Goal: Task Accomplishment & Management: Manage account settings

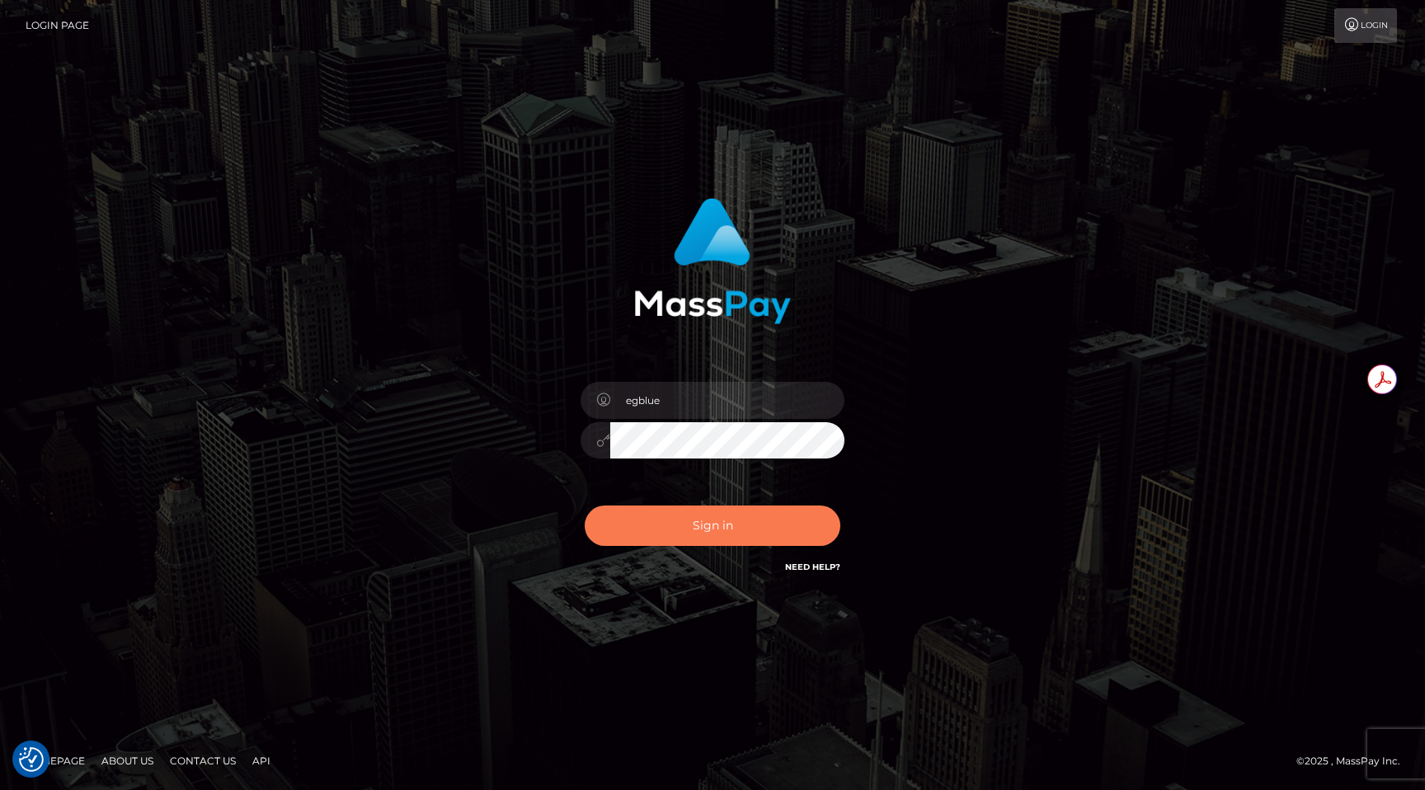
click at [717, 510] on button "Sign in" at bounding box center [713, 525] width 256 height 40
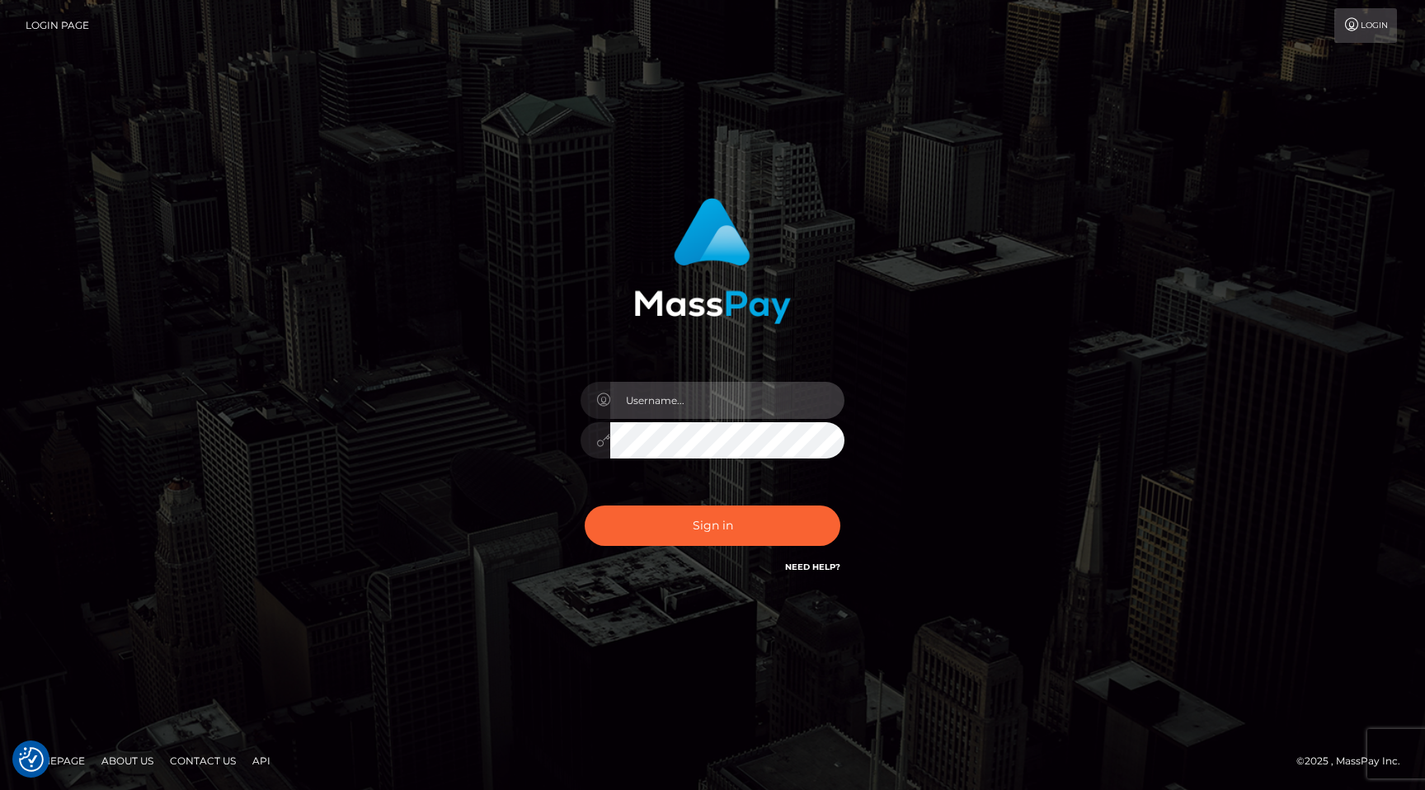
type input "egblue"
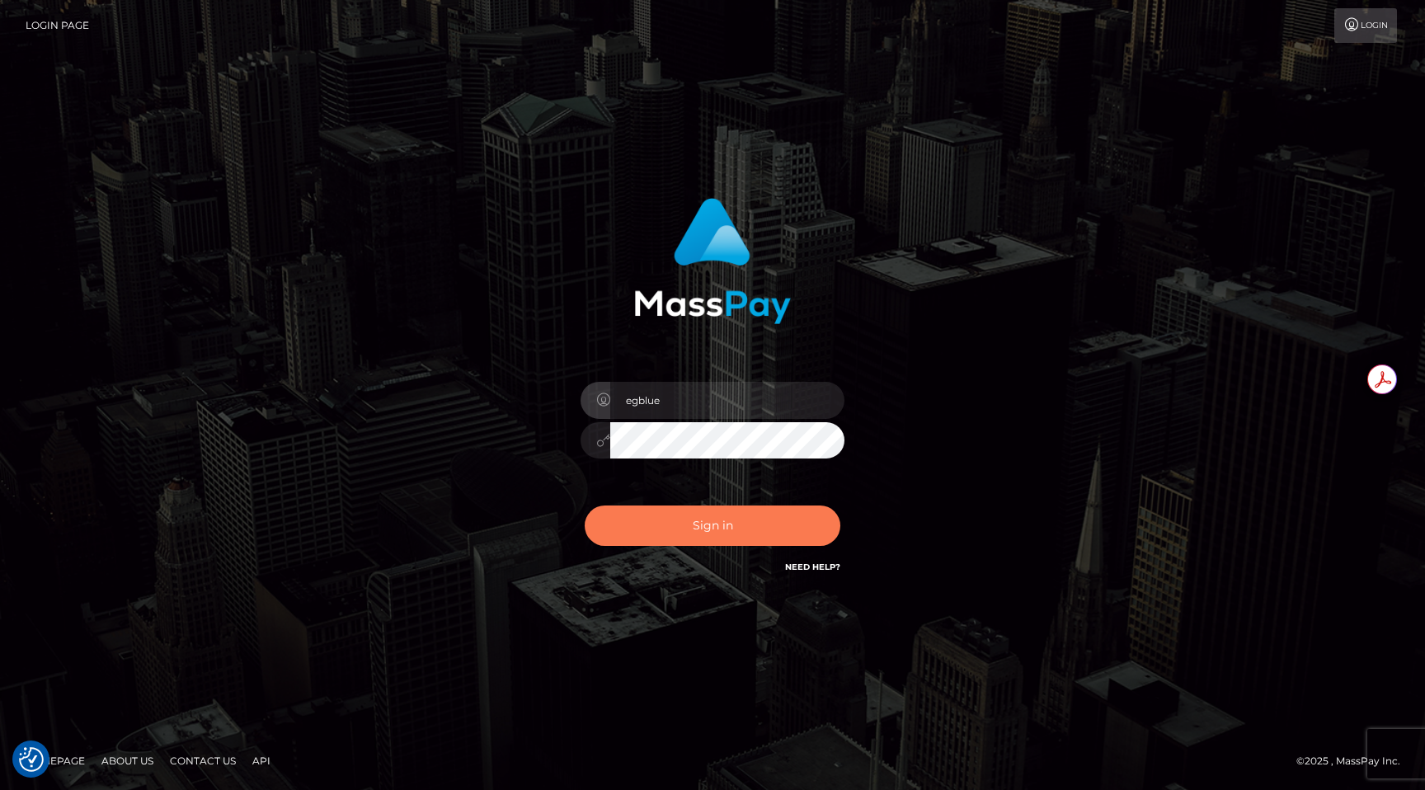
click at [717, 510] on button "Sign in" at bounding box center [713, 525] width 256 height 40
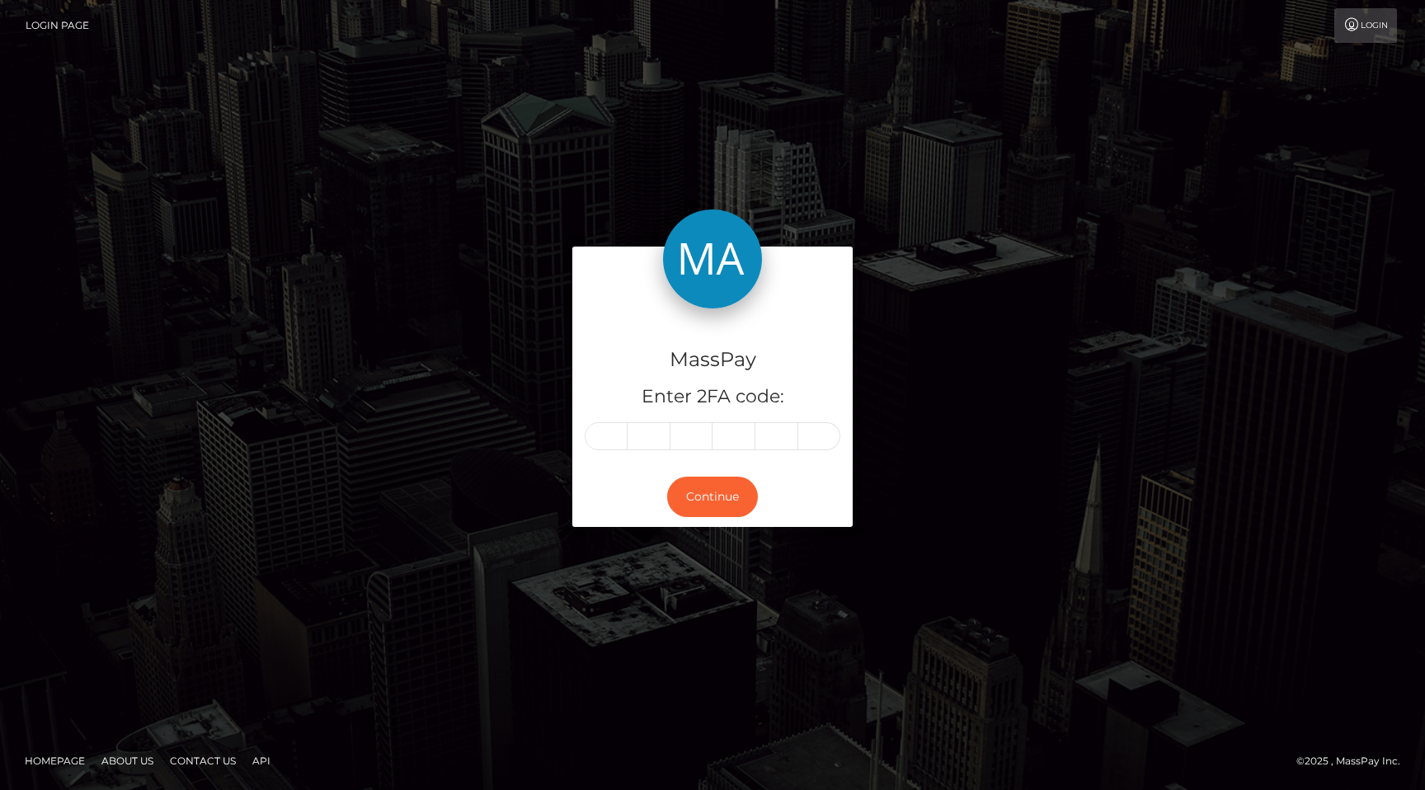
click at [609, 439] on input "text" at bounding box center [606, 436] width 43 height 28
type input "4"
type input "6"
type input "0"
type input "1"
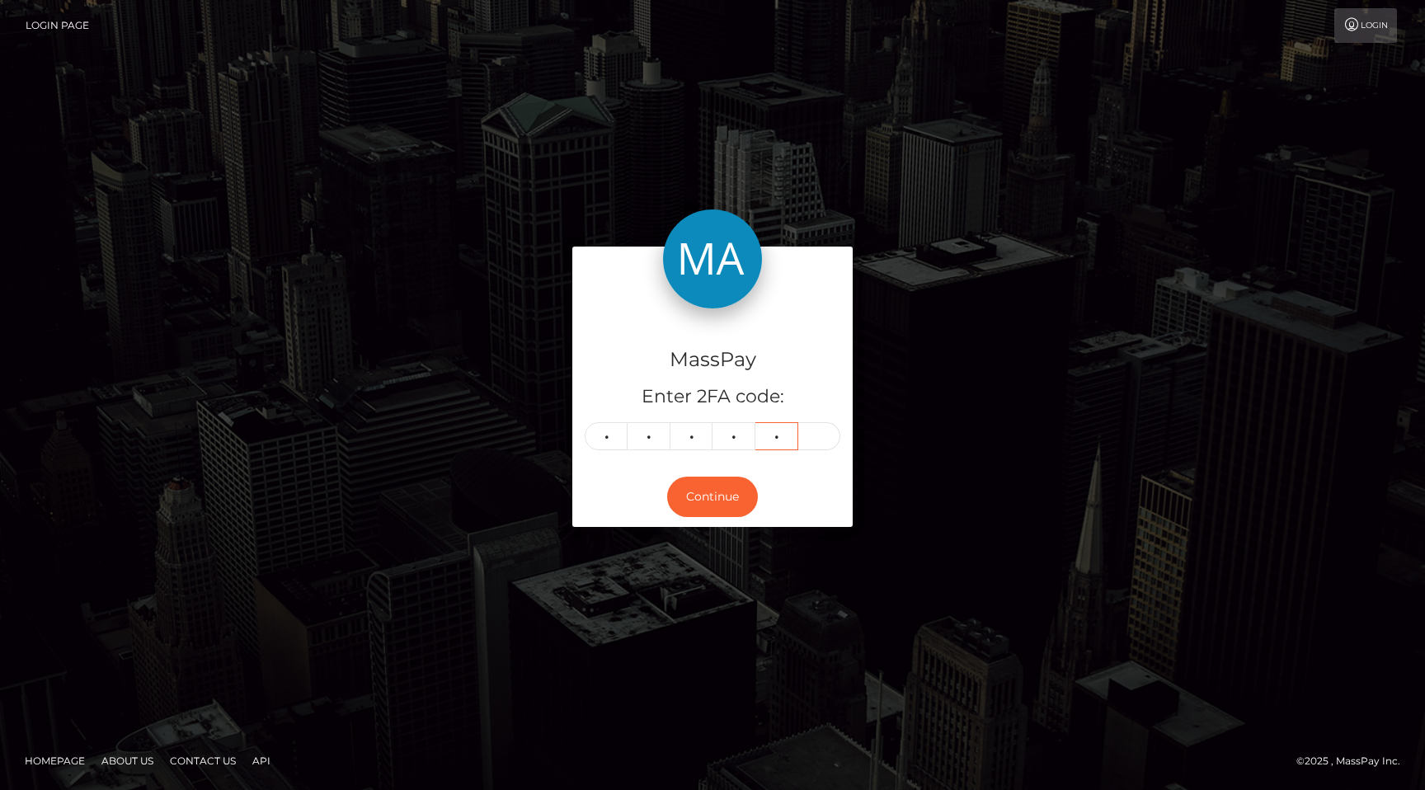
type input "7"
type input "6"
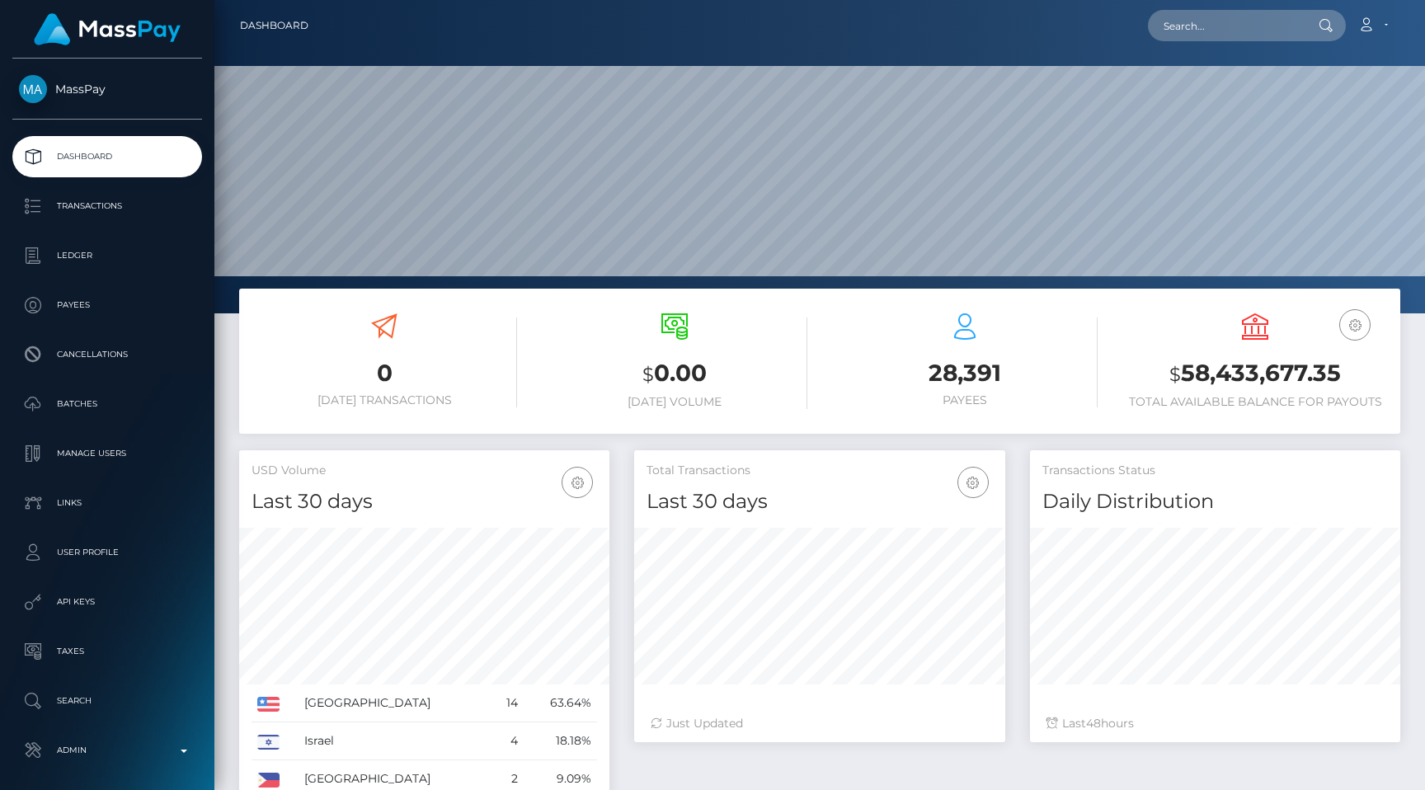
scroll to position [292, 370]
click at [1244, 29] on input "text" at bounding box center [1225, 25] width 155 height 31
paste input "db032806-685f-11f0-a026-06178c1a380f"
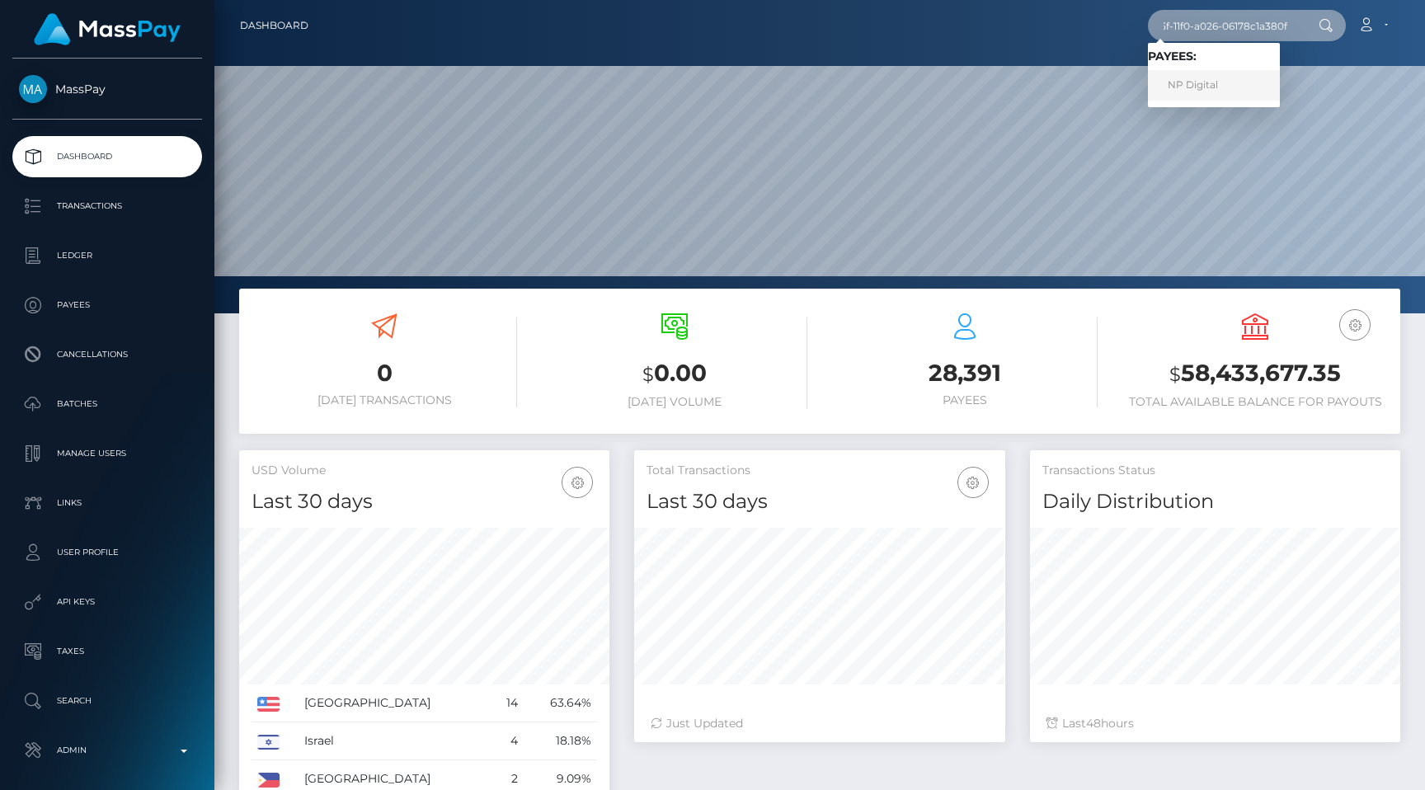
type input "db032806-685f-11f0-a026-06178c1a380f"
click at [1252, 91] on link "NP Digital" at bounding box center [1214, 85] width 132 height 31
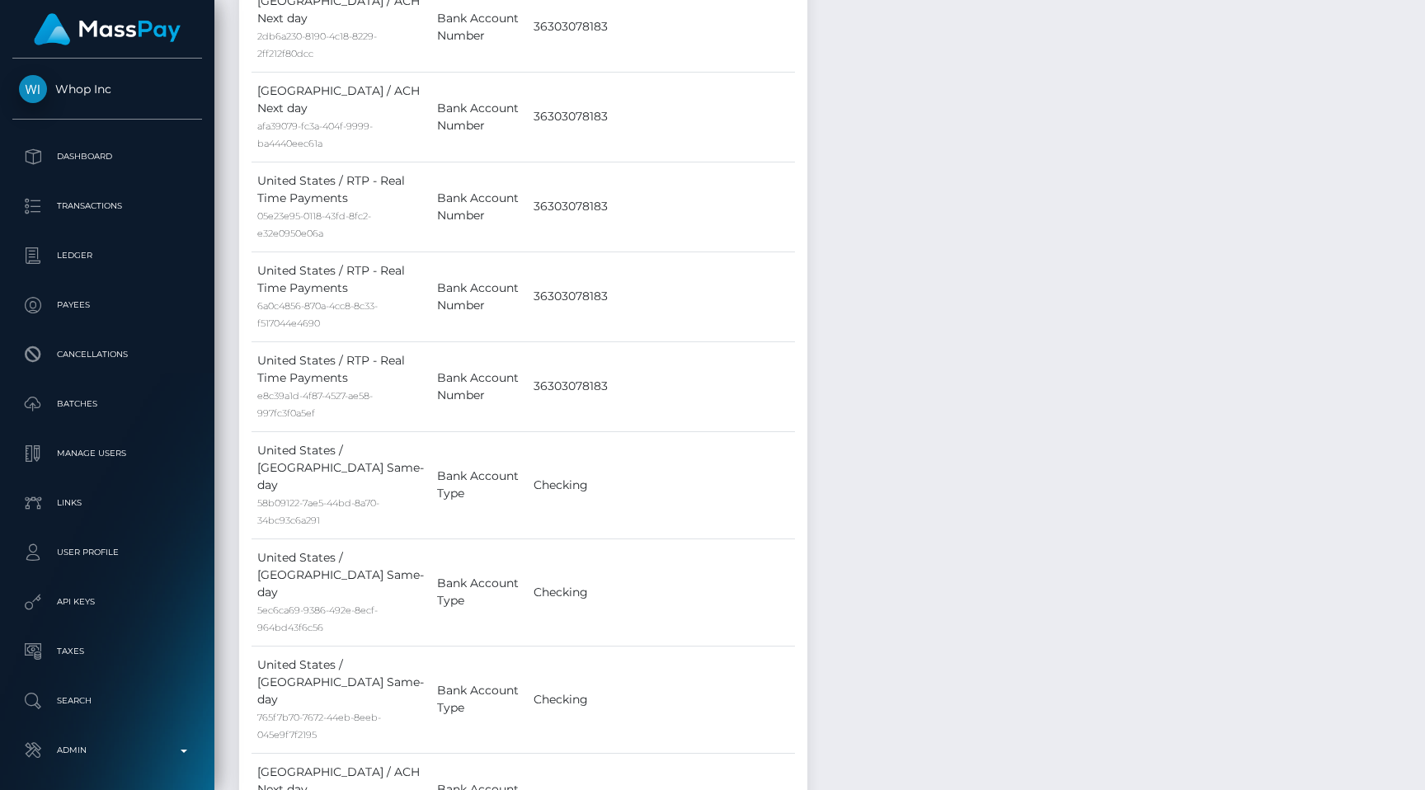
scroll to position [2093, 0]
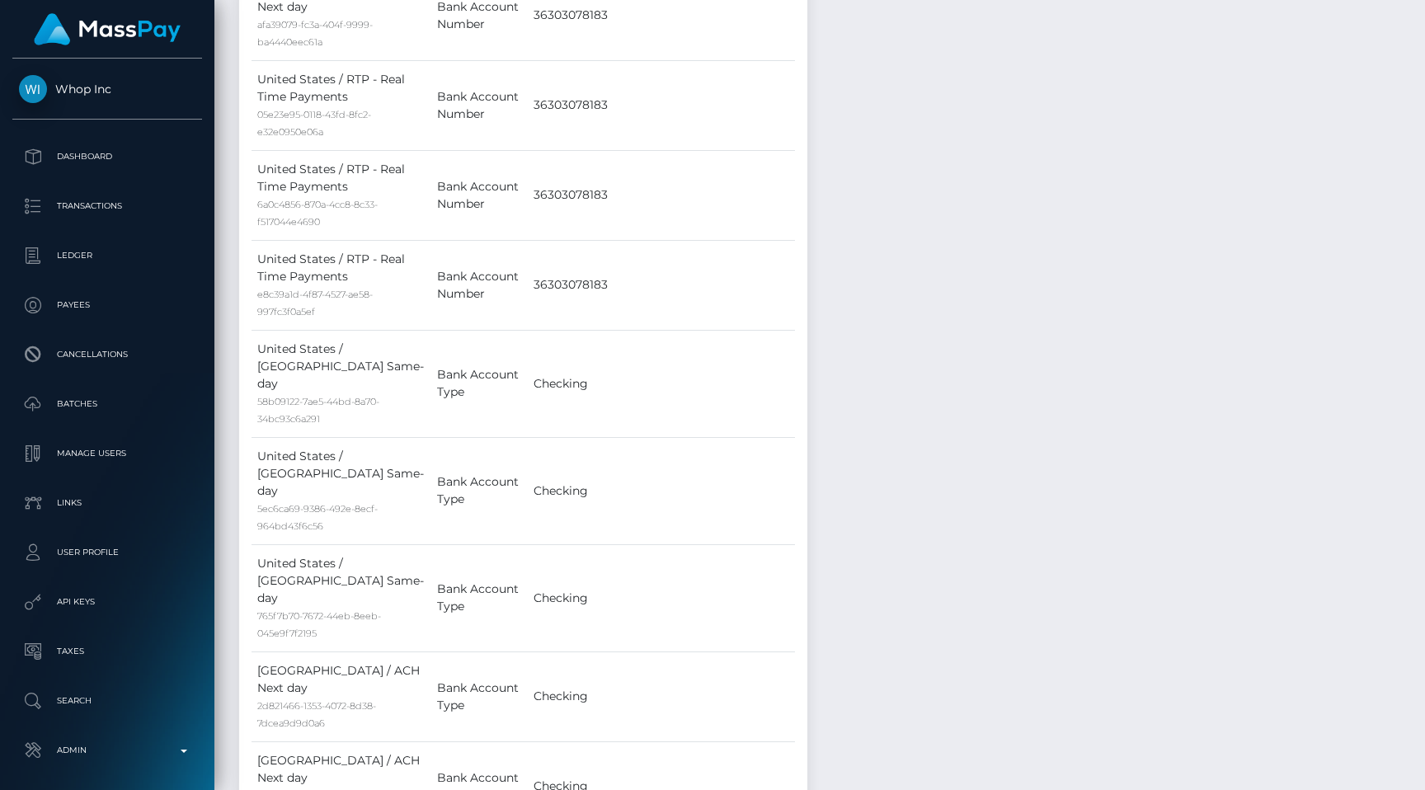
copy div "vr_1RPFgoCXdfp1jQhWUiTVhmRm"
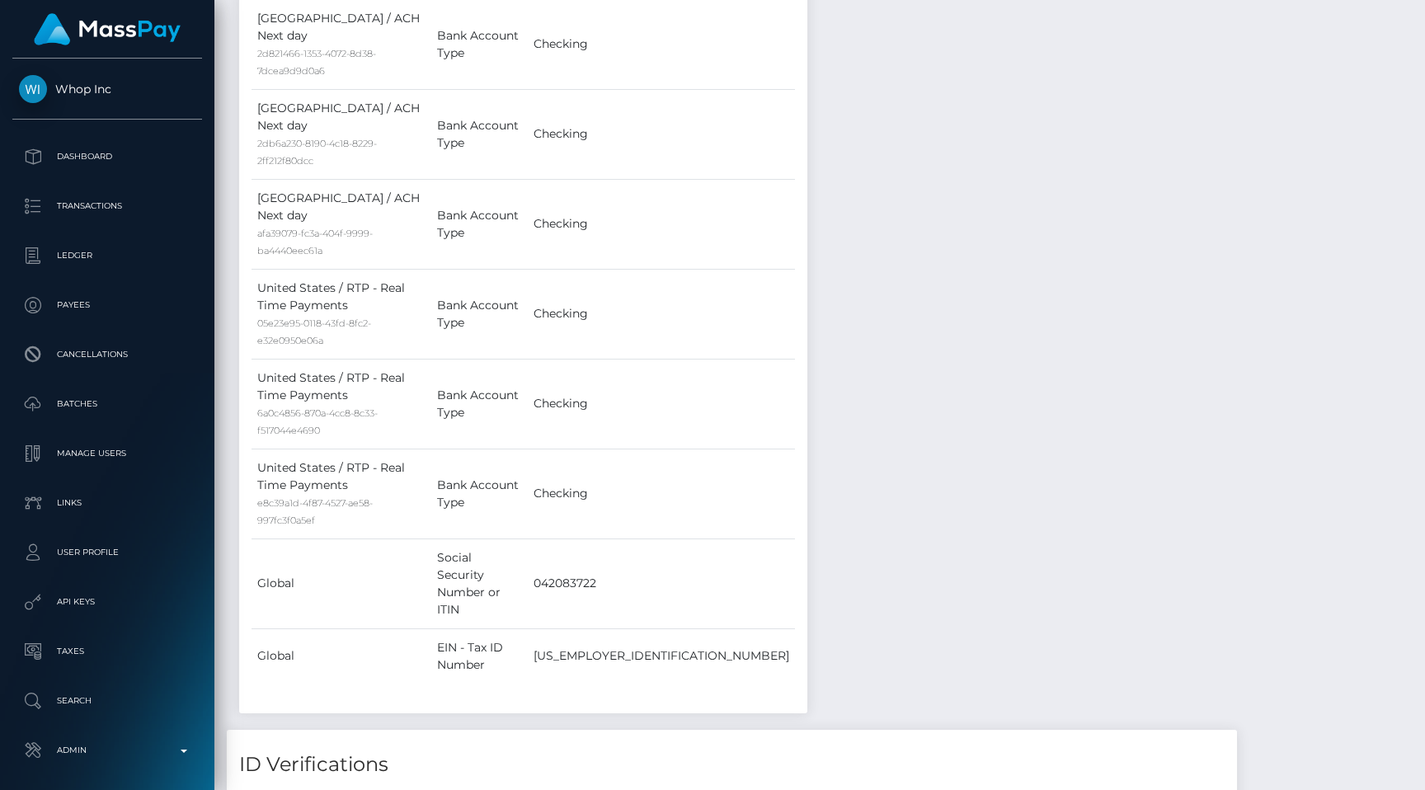
scroll to position [2850, 0]
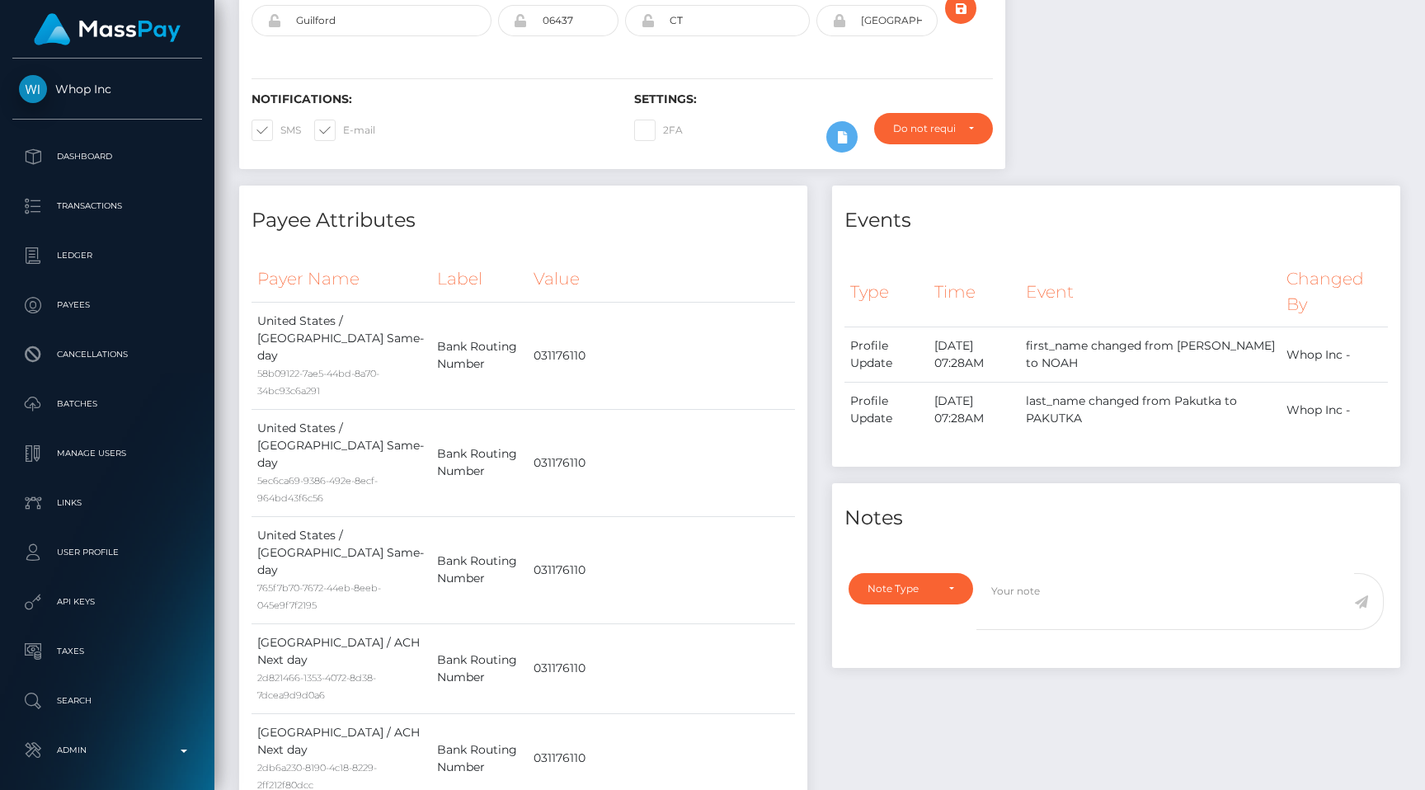
scroll to position [0, 0]
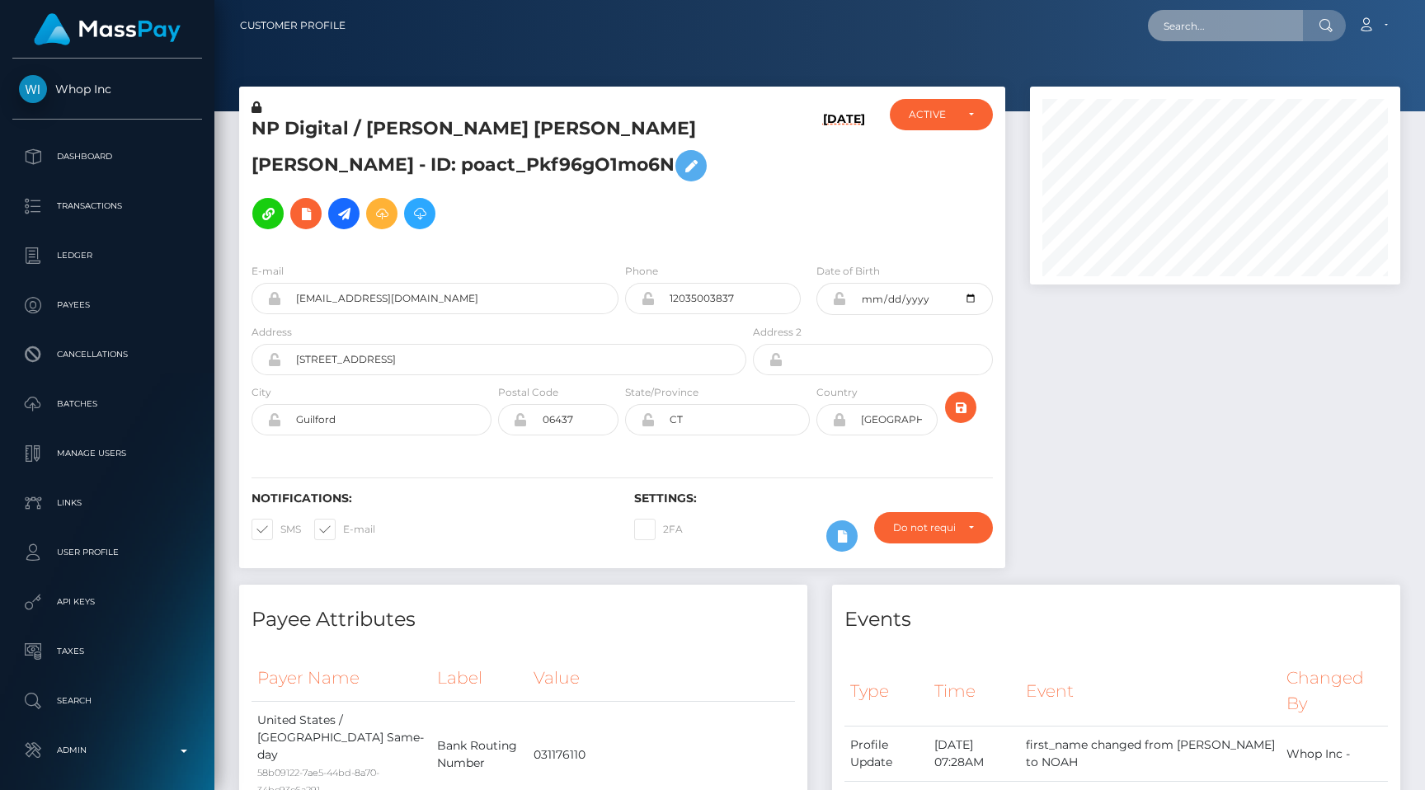
click at [1187, 30] on input "text" at bounding box center [1225, 25] width 155 height 31
paste input "68c416baf374b"
type input "68c416baf374b"
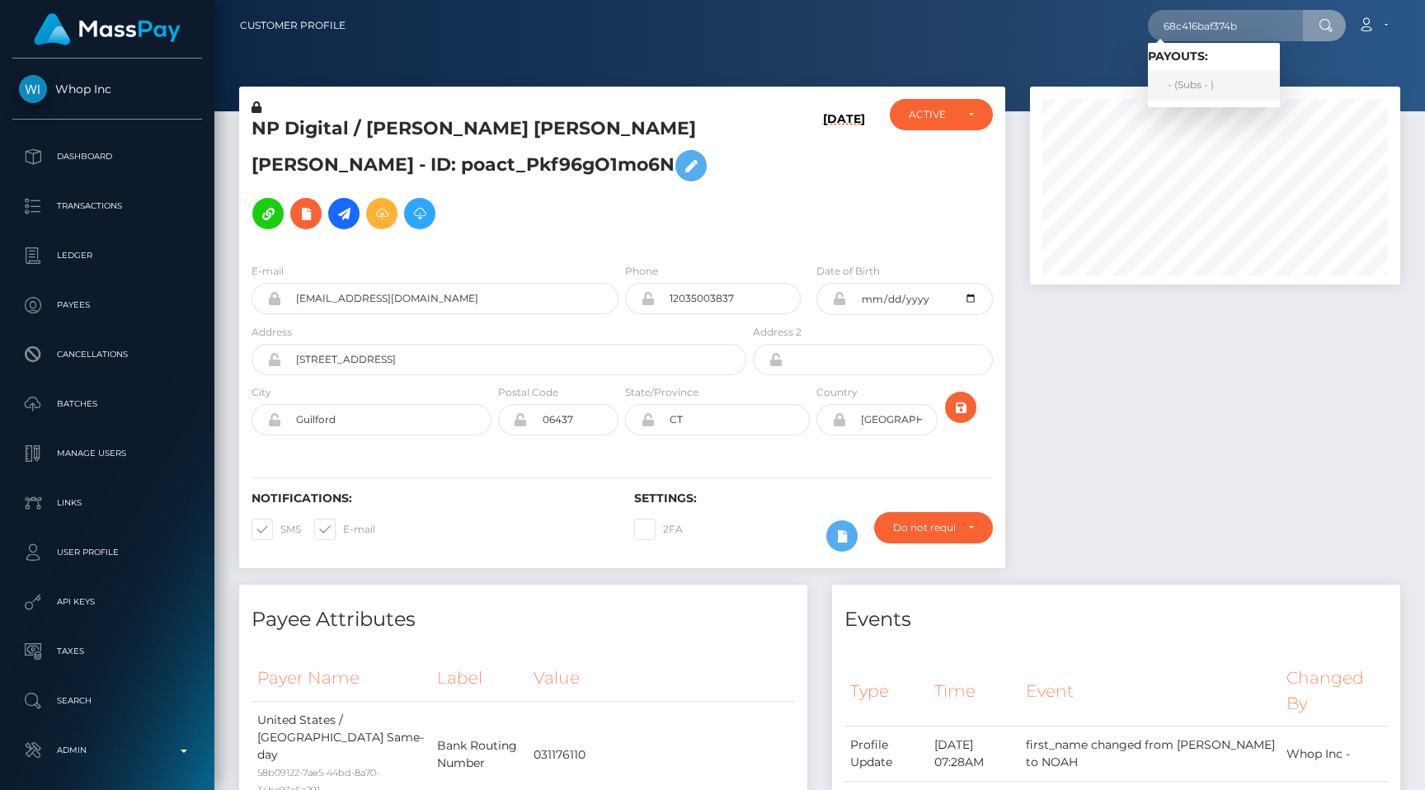
click at [1206, 78] on link "- (Subs - )" at bounding box center [1214, 85] width 132 height 31
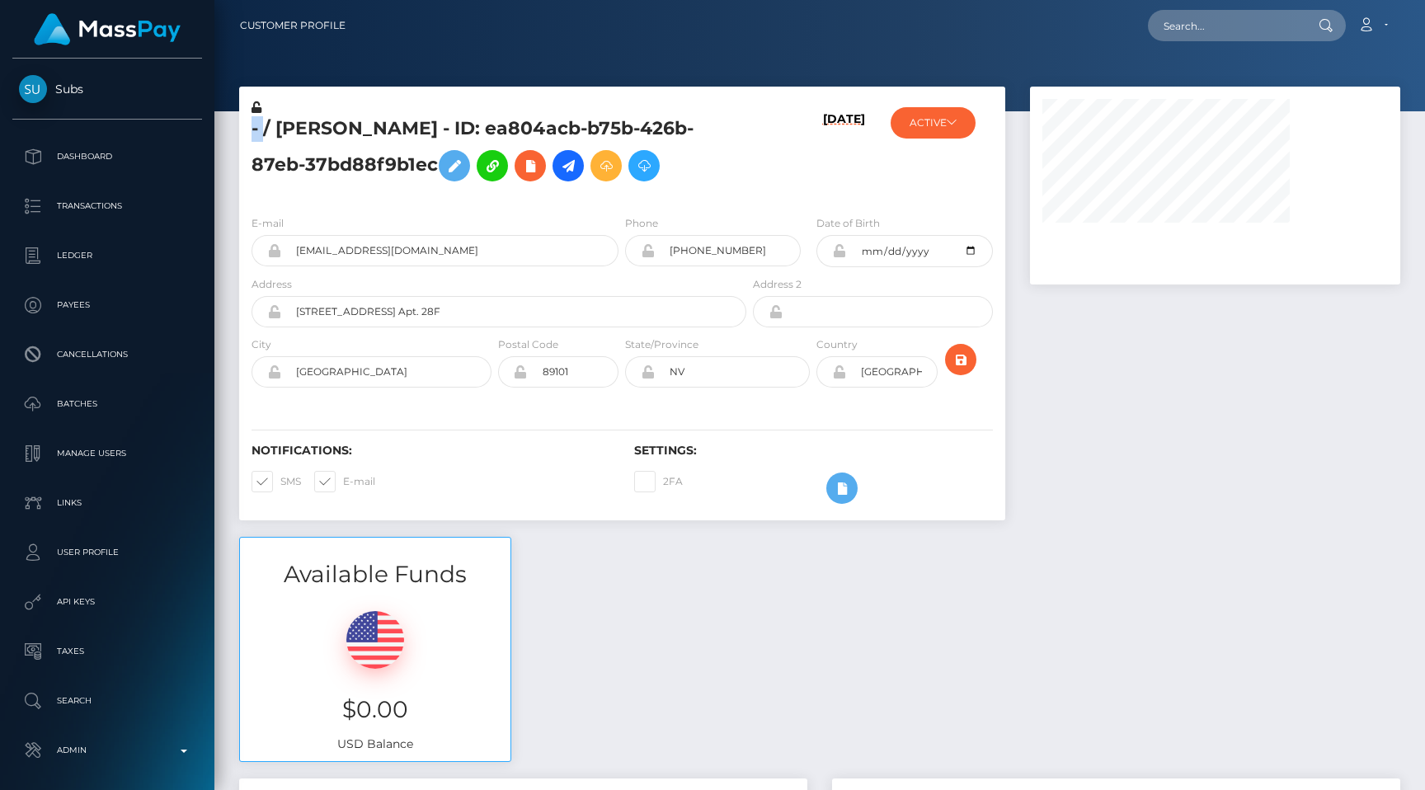
drag, startPoint x: 264, startPoint y: 129, endPoint x: 242, endPoint y: 129, distance: 21.4
click at [242, 129] on div "- / [PERSON_NAME] - ID: ea804acb-b75b-426b-87eb-37bd88f9b1ec" at bounding box center [494, 150] width 510 height 103
click at [276, 125] on h5 "- / [PERSON_NAME] - ID: ea804acb-b75b-426b-87eb-37bd88f9b1ec" at bounding box center [495, 152] width 486 height 73
click at [444, 162] on icon at bounding box center [454, 166] width 20 height 21
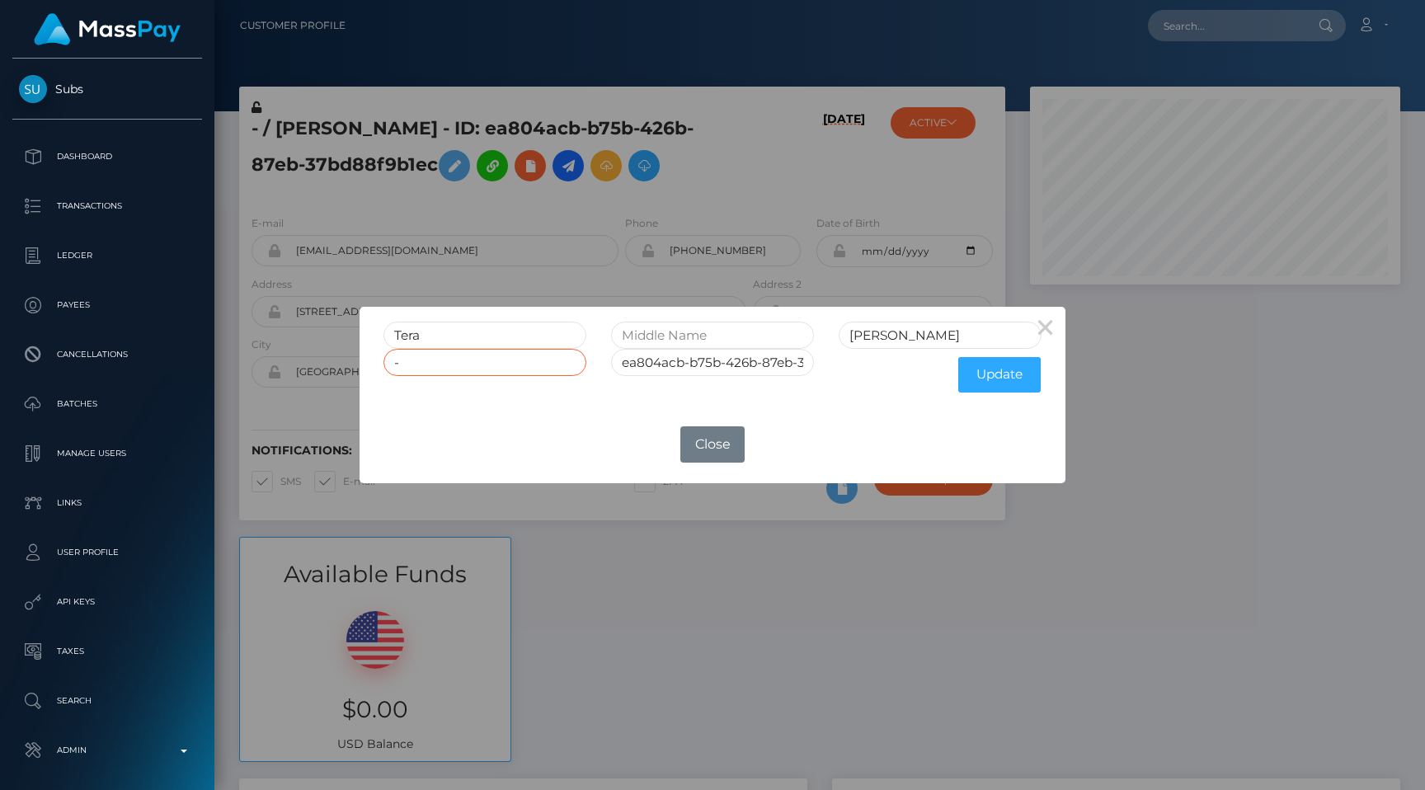
click at [519, 360] on input "-" at bounding box center [484, 362] width 203 height 27
drag, startPoint x: 514, startPoint y: 364, endPoint x: 276, endPoint y: 359, distance: 237.5
click at [276, 359] on div "× Tera Patrick - ea804acb-b75b-426b-87eb-37bd88f9b1ec Update OK No Close" at bounding box center [712, 395] width 1425 height 790
click at [983, 370] on button "Update" at bounding box center [999, 374] width 82 height 35
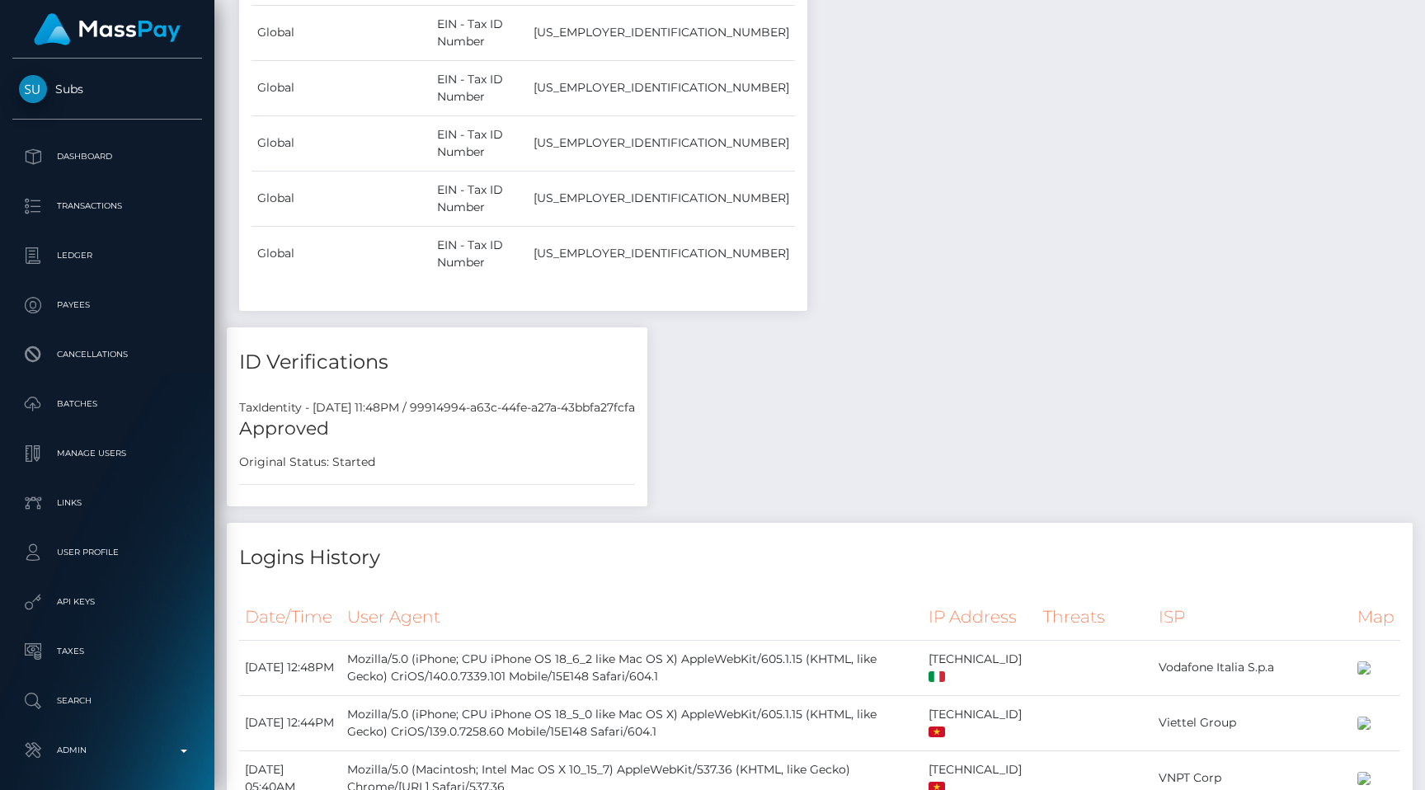
scroll to position [3742, 0]
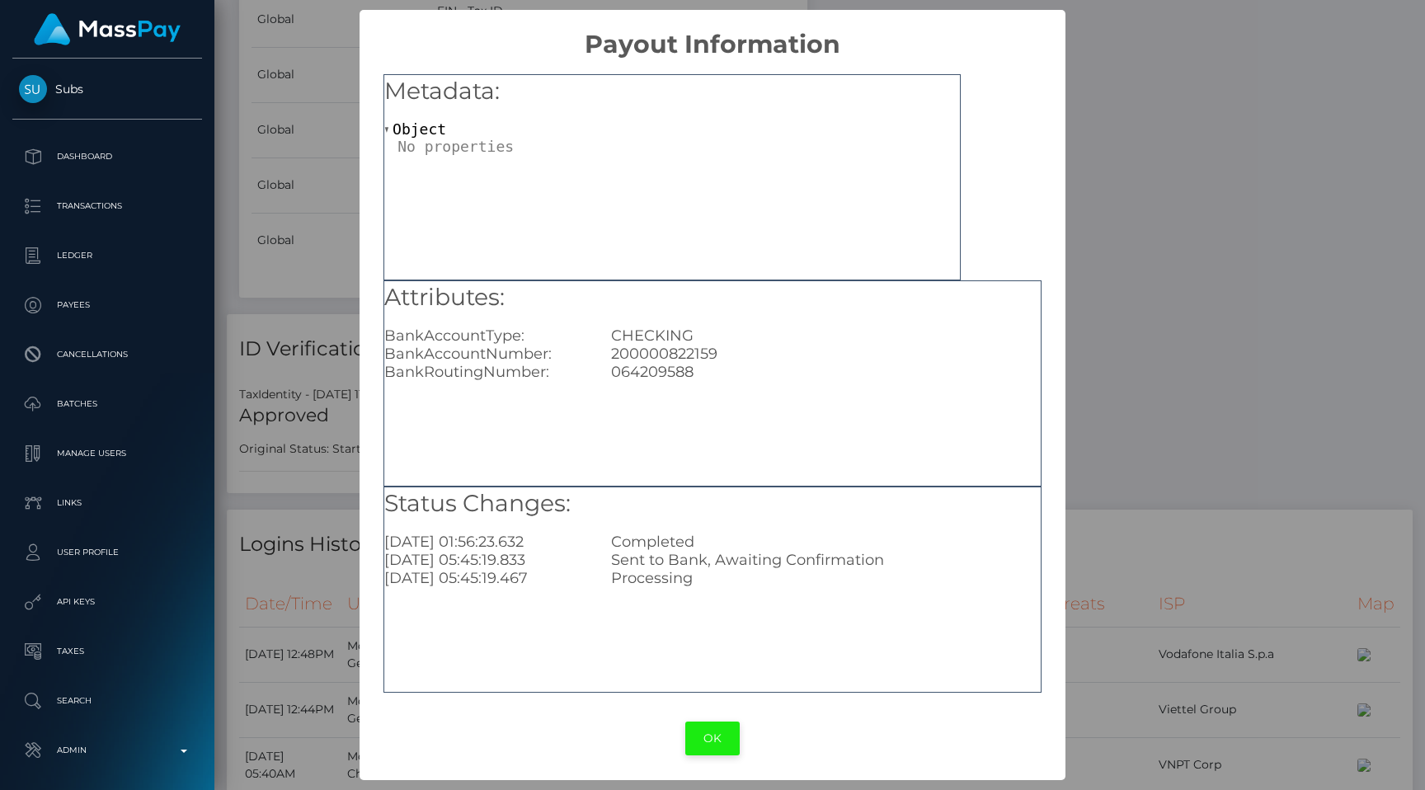
click at [708, 722] on button "OK" at bounding box center [712, 739] width 54 height 34
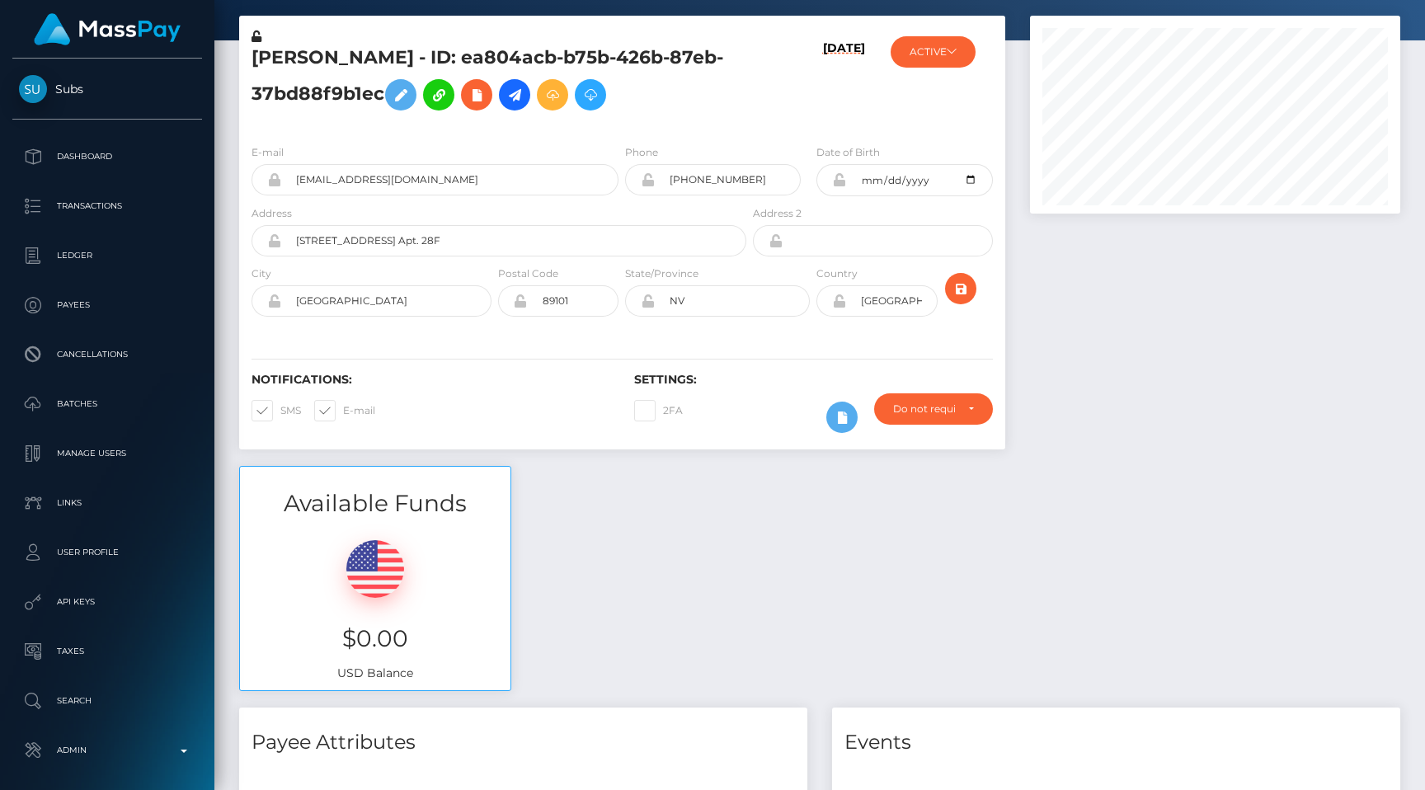
scroll to position [0, 0]
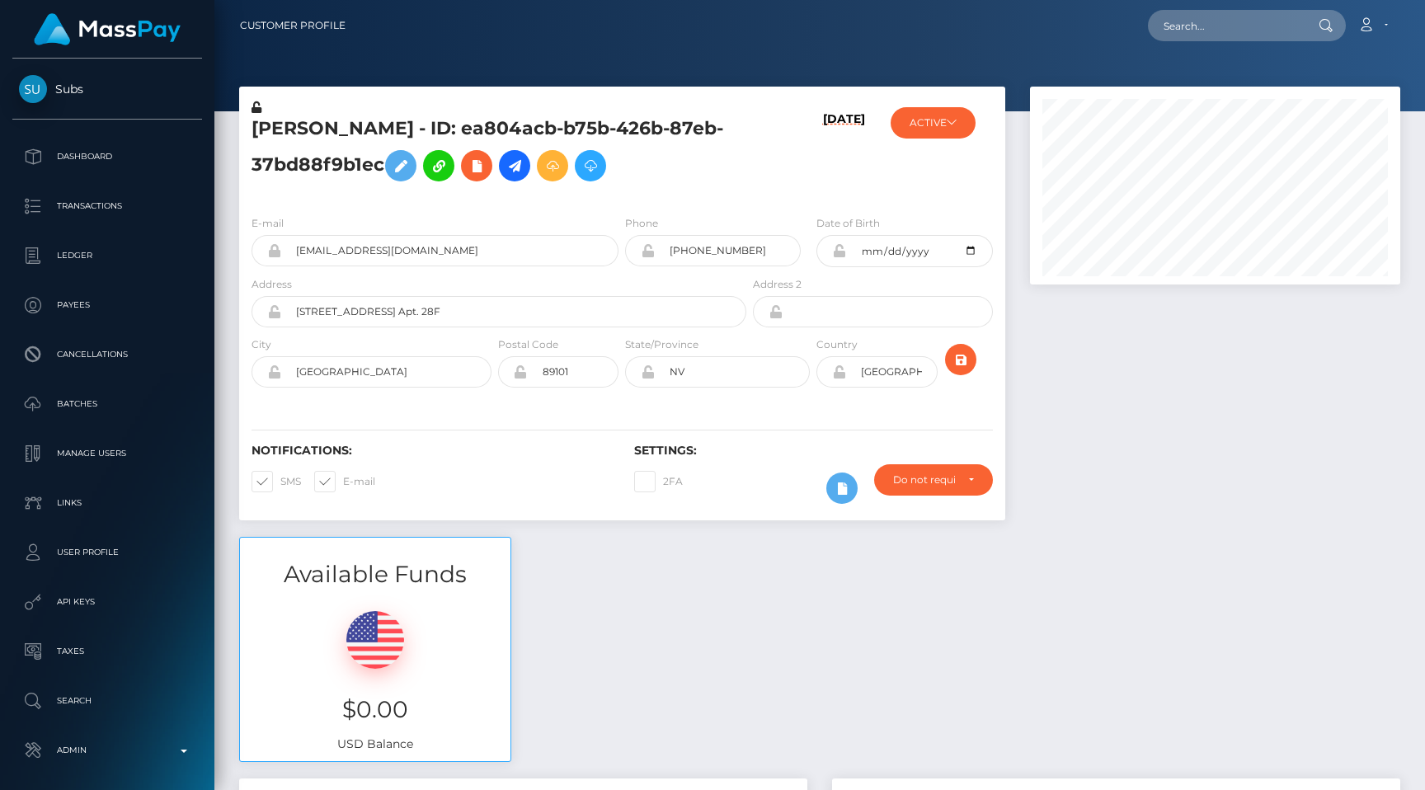
click at [823, 604] on div "Available Funds $0.00 USD Balance" at bounding box center [820, 658] width 1186 height 242
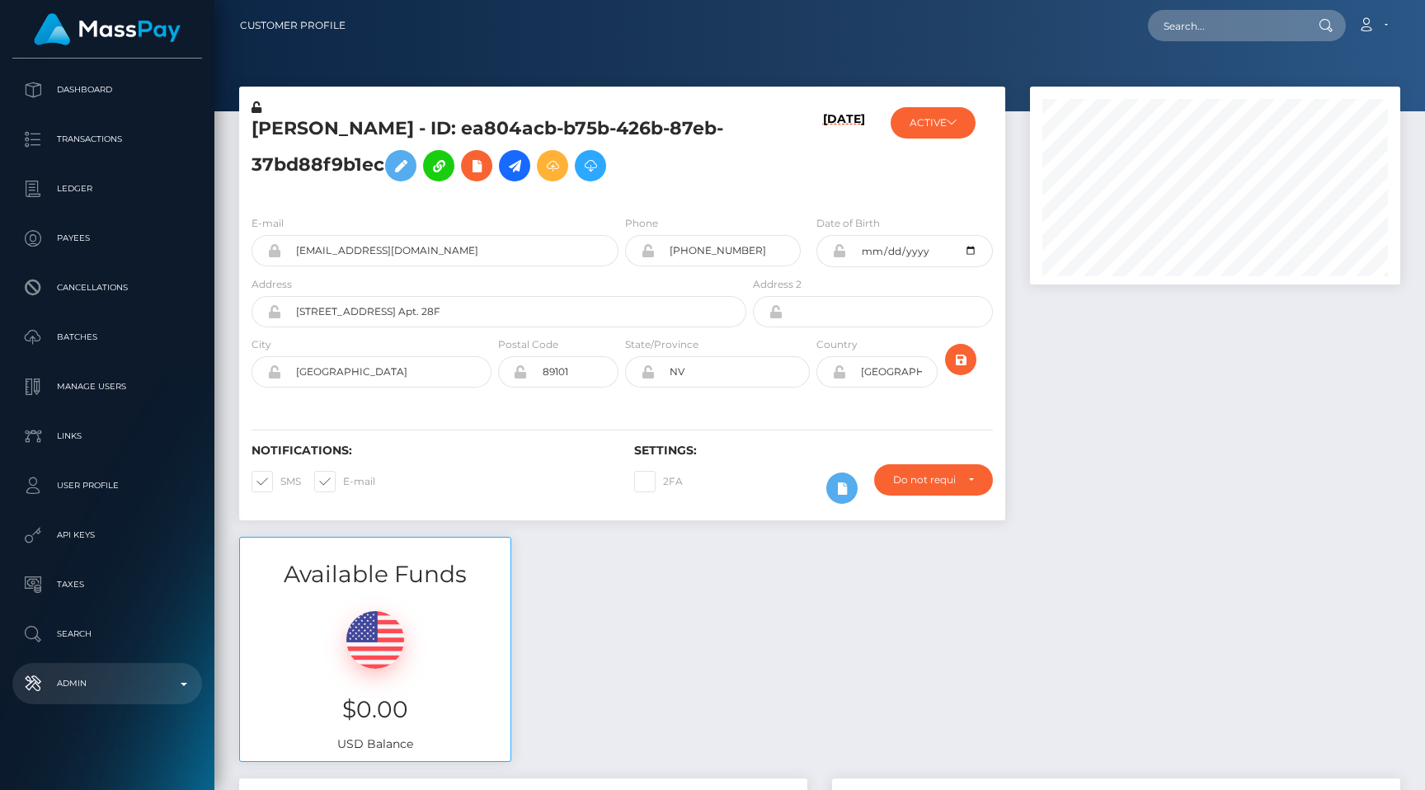
click at [91, 693] on p "Admin" at bounding box center [107, 683] width 176 height 25
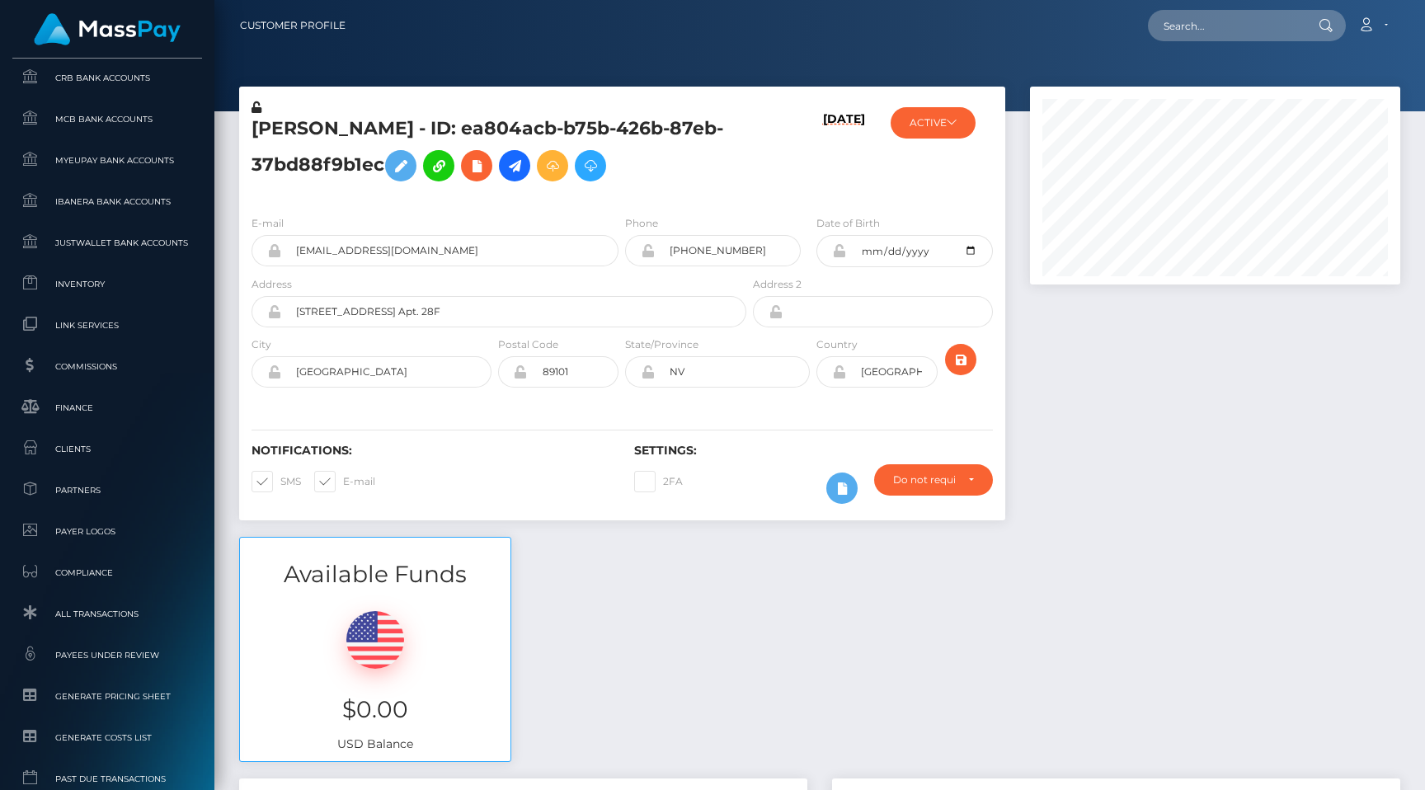
scroll to position [988, 0]
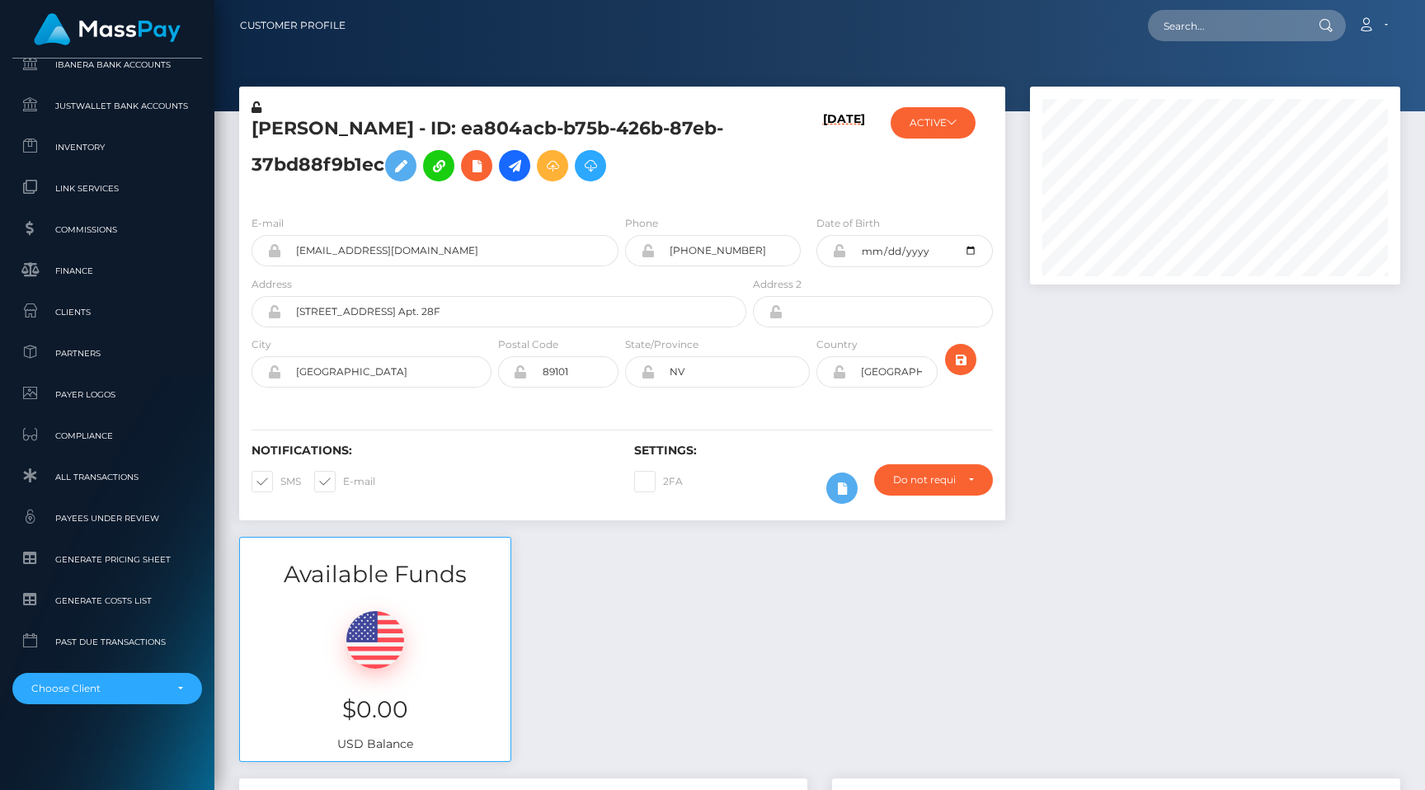
click at [158, 495] on ul "Pricing Rules Balance Adjustments Fortress Bank Accounts CRB Bank Accounts" at bounding box center [107, 252] width 214 height 905
click at [152, 478] on span "All Transactions" at bounding box center [107, 477] width 176 height 19
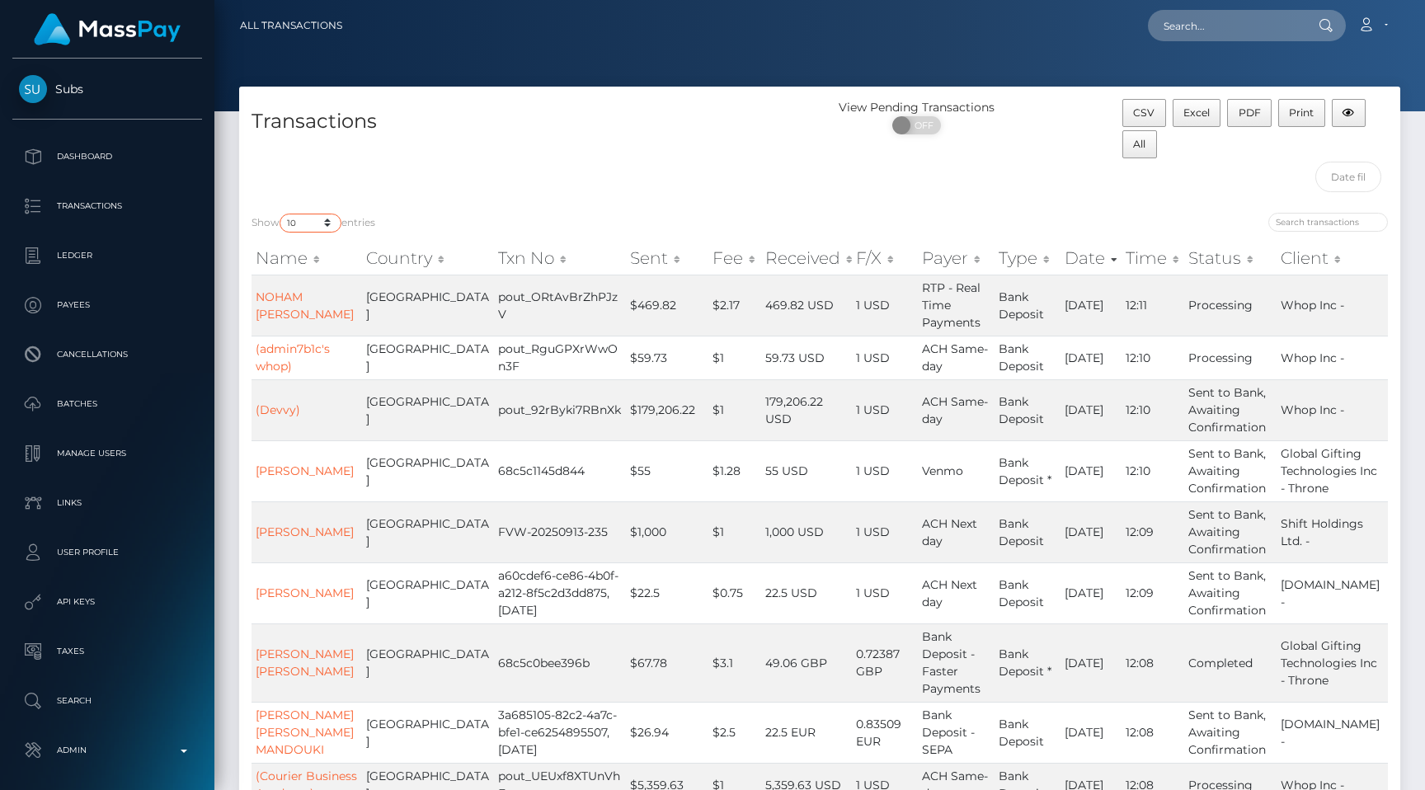
click at [324, 224] on select "10 25 50 100 250 500 1,000 3,500 All" at bounding box center [311, 223] width 62 height 19
select select "250"
click at [281, 214] on select "10 25 50 100 250 500 1,000 3,500 All" at bounding box center [311, 223] width 62 height 19
click at [491, 200] on div "Transactions" at bounding box center [529, 149] width 581 height 101
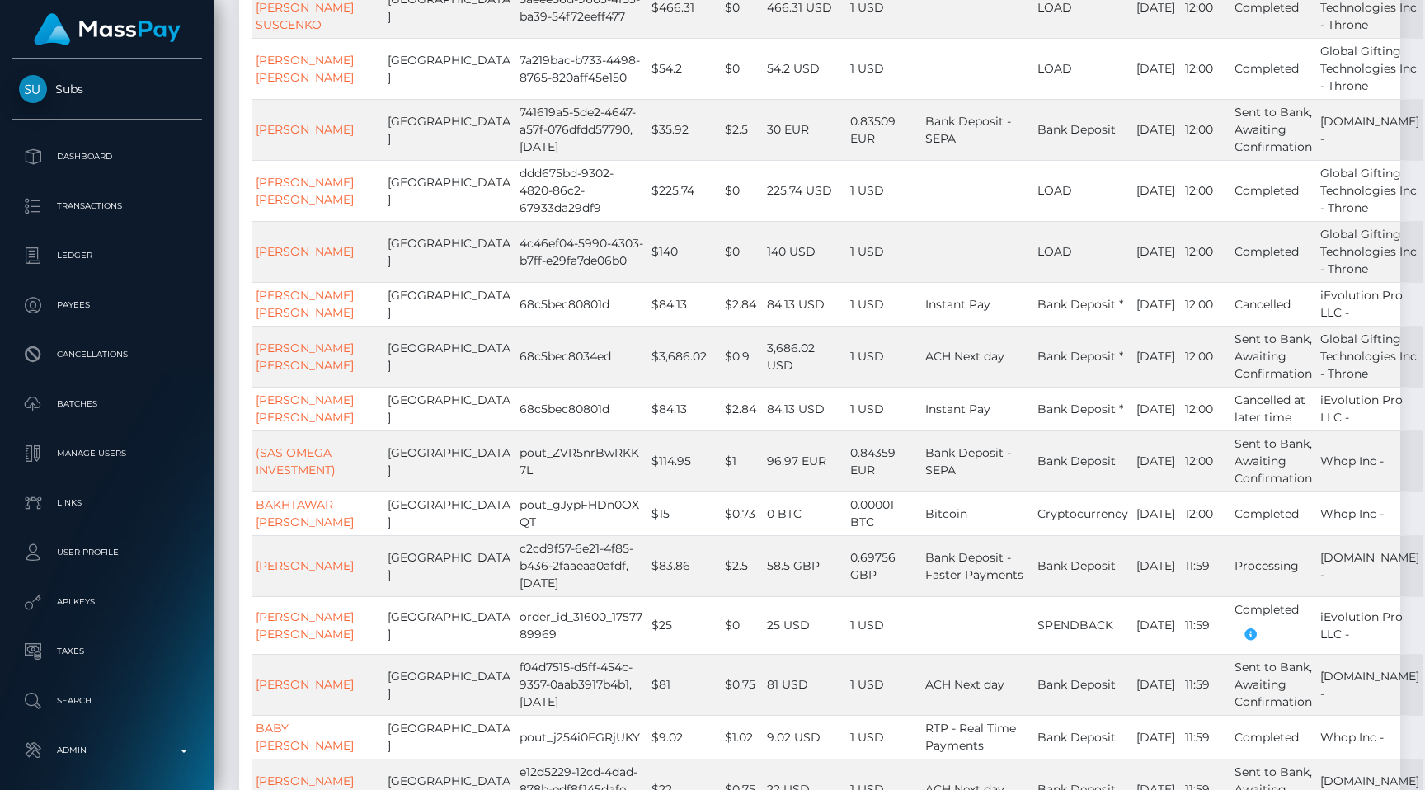
scroll to position [3062, 0]
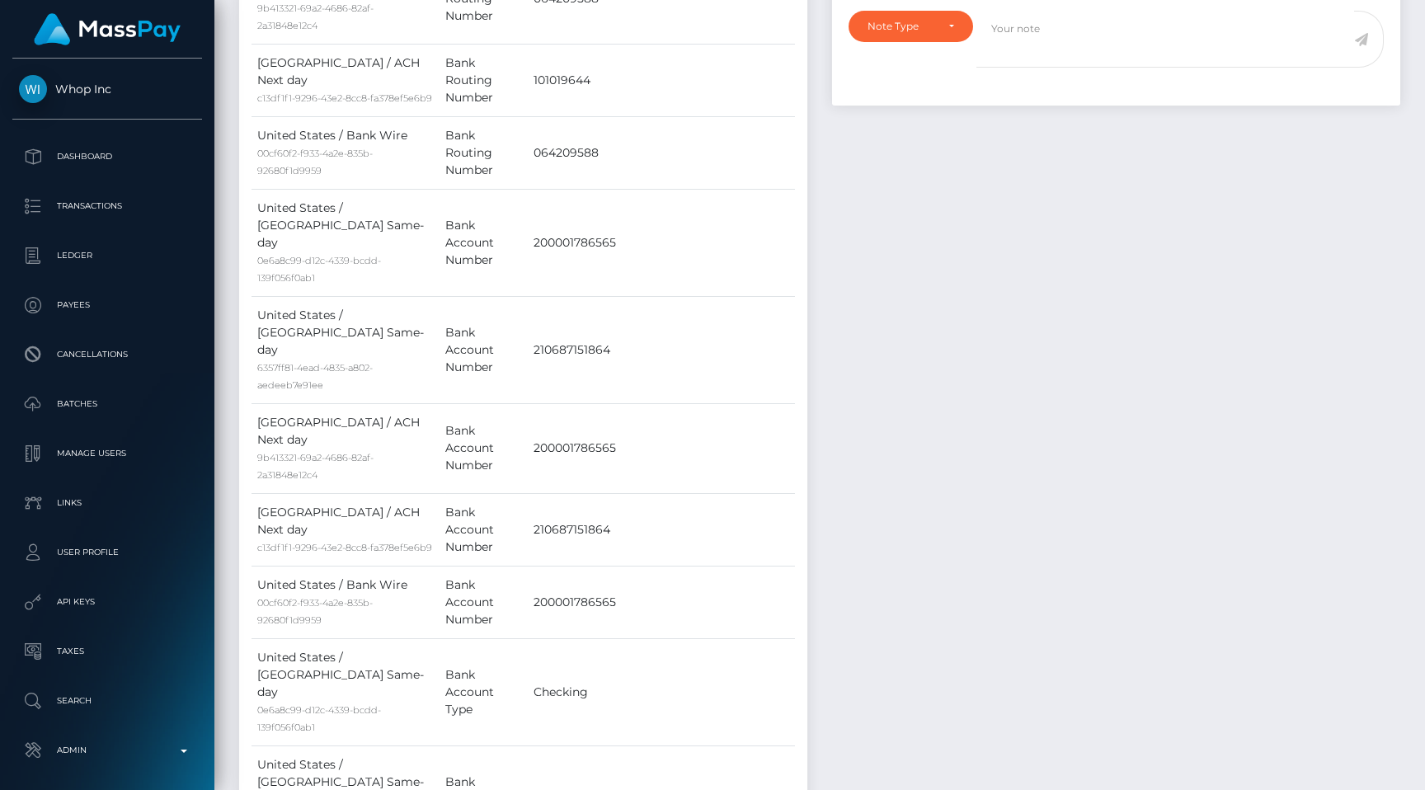
scroll to position [1176, 0]
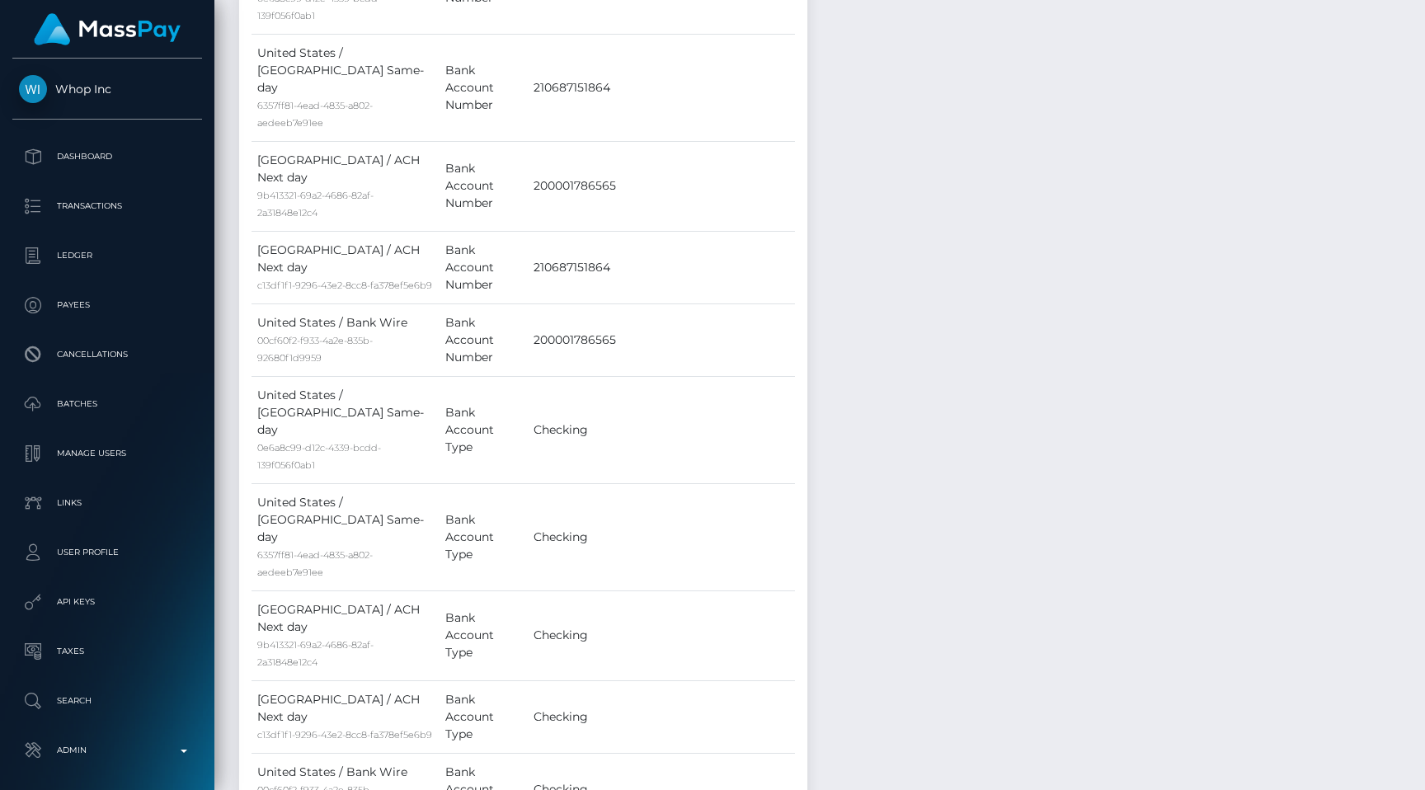
copy div "vr_1QbtKMCXdfp1jQhWitbokWae"
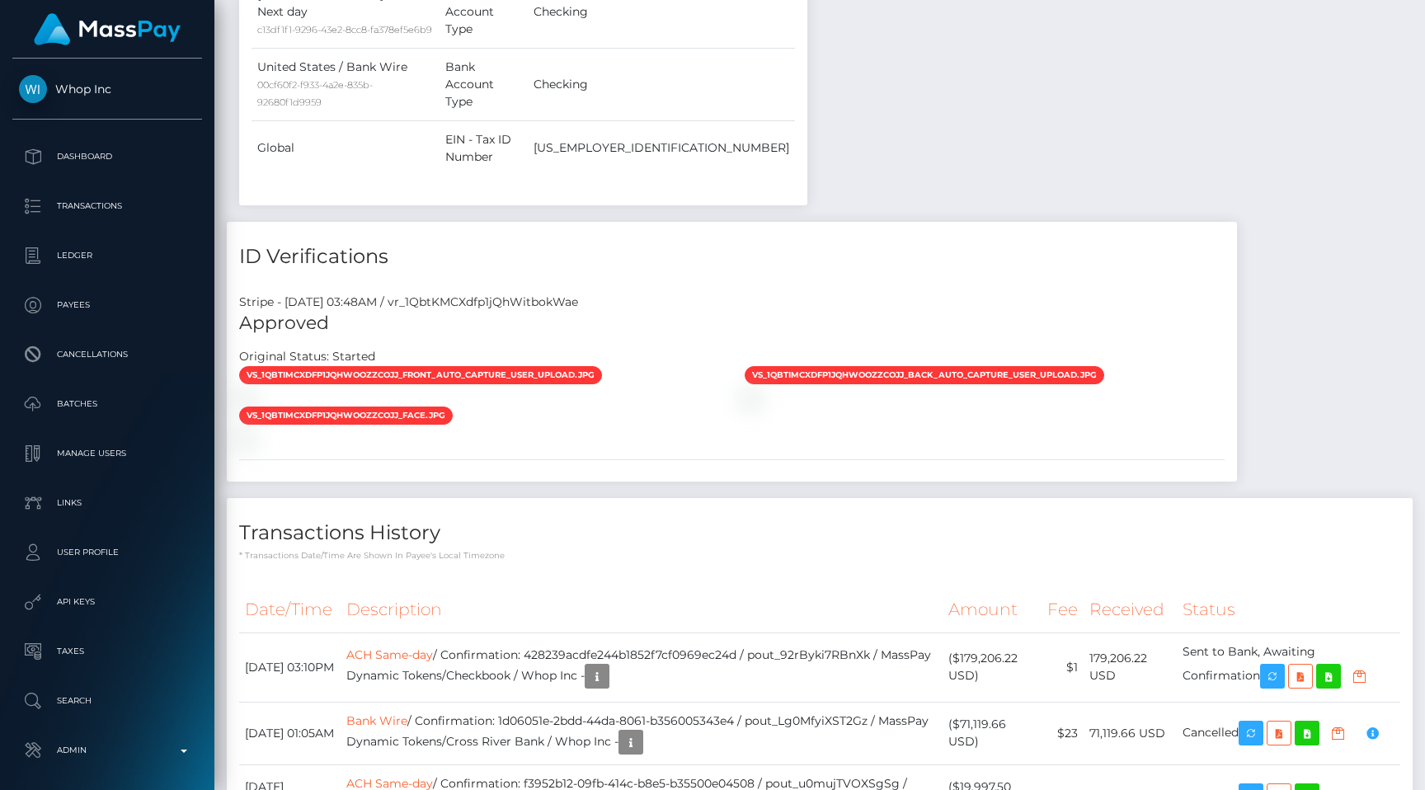
scroll to position [2146, 0]
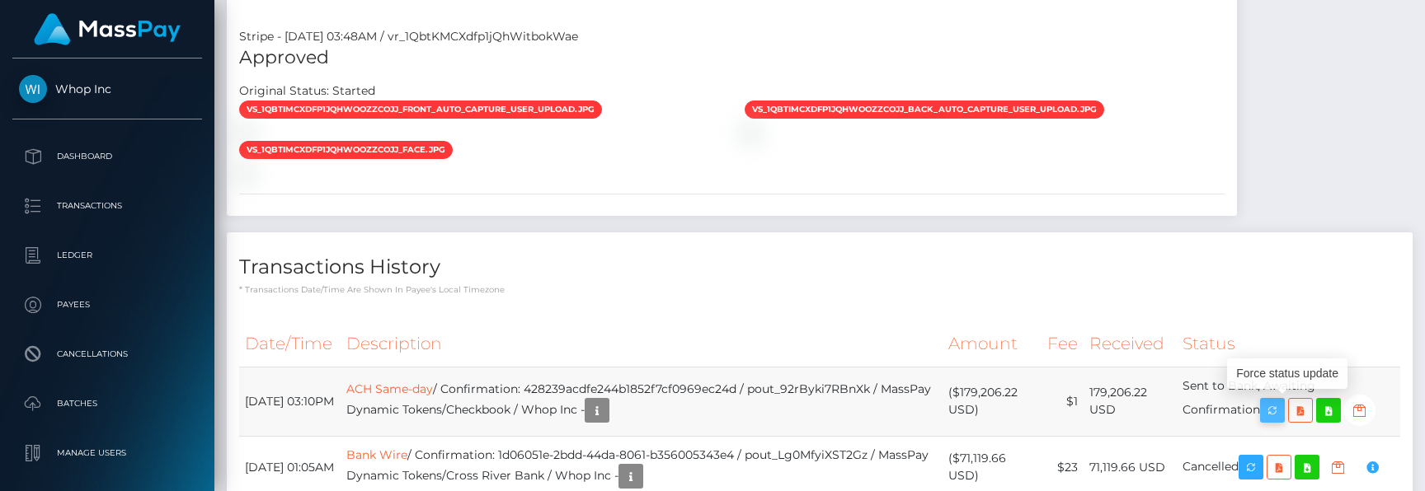
click at [1281, 404] on icon "button" at bounding box center [1272, 411] width 20 height 21
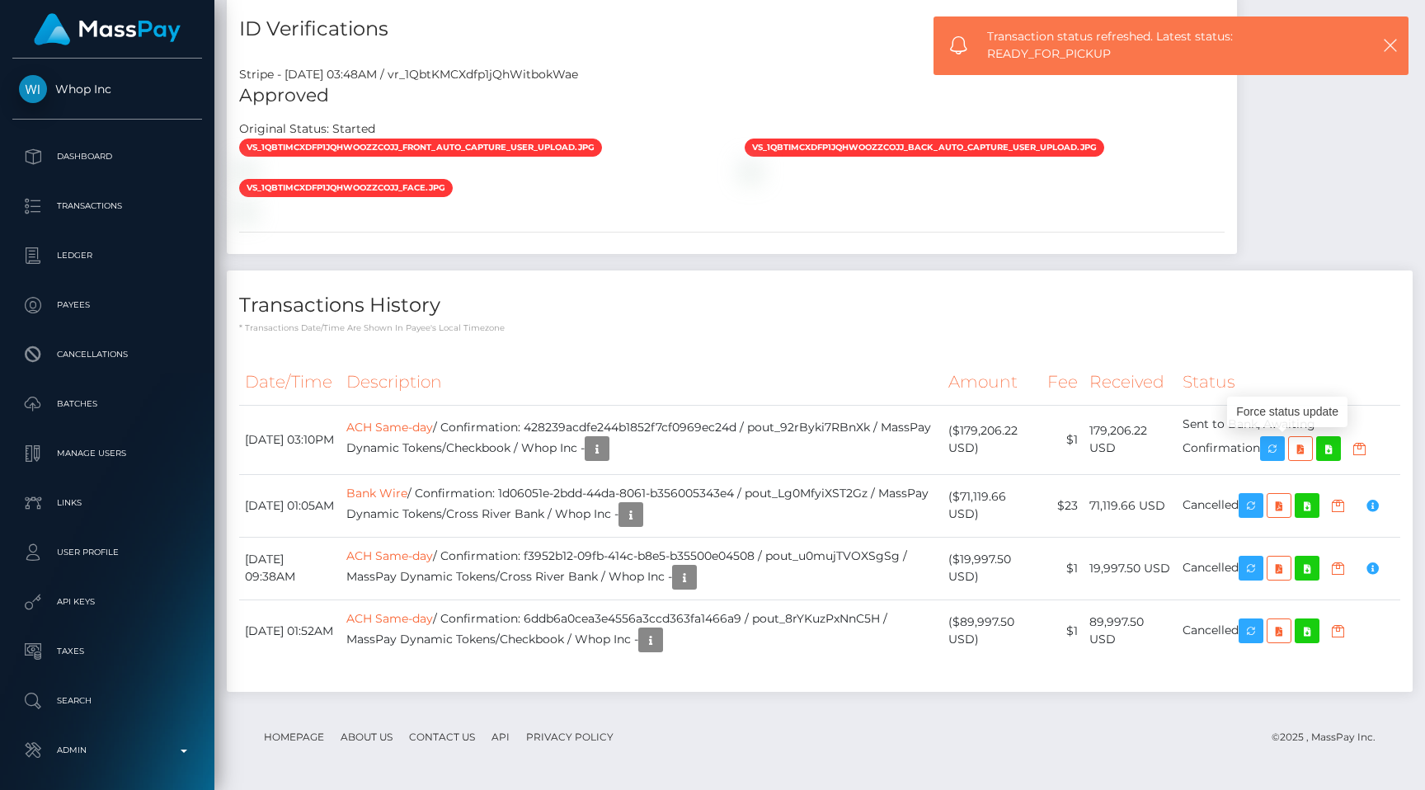
click at [683, 270] on div "Transactions History * Transactions date/time are shown in payee's local timezo…" at bounding box center [820, 301] width 1186 height 63
